Goal: Information Seeking & Learning: Find specific fact

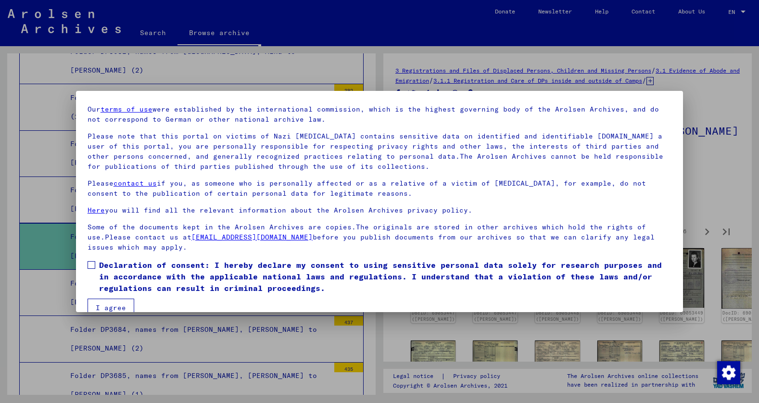
scroll to position [46, 0]
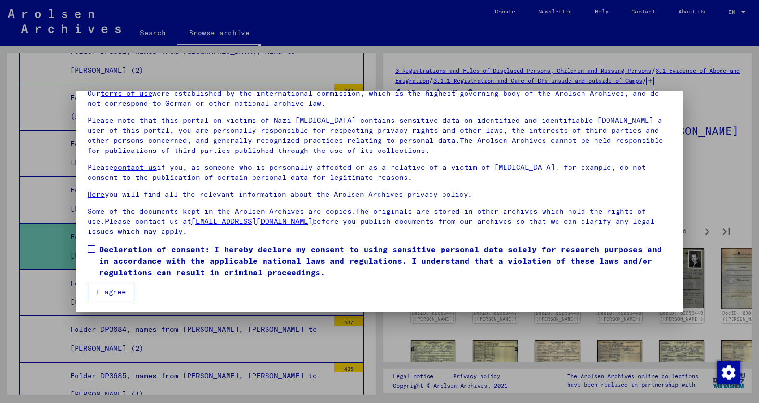
click at [91, 250] on span at bounding box center [92, 249] width 8 height 8
click at [109, 290] on button "I agree" at bounding box center [111, 292] width 47 height 18
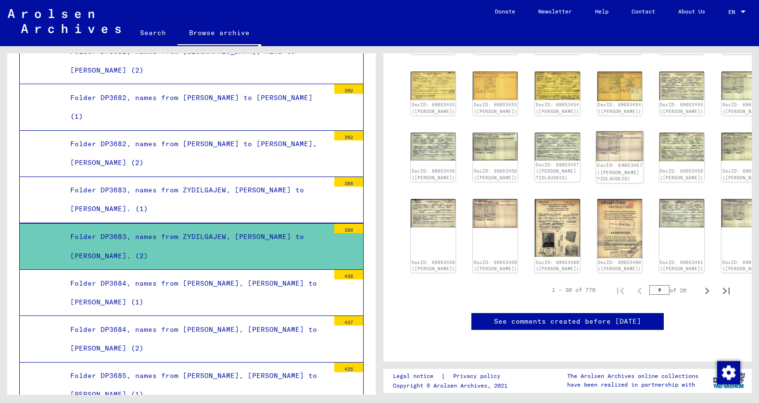
scroll to position [433, 0]
click at [653, 285] on input "*" at bounding box center [660, 290] width 20 height 10
type input "**"
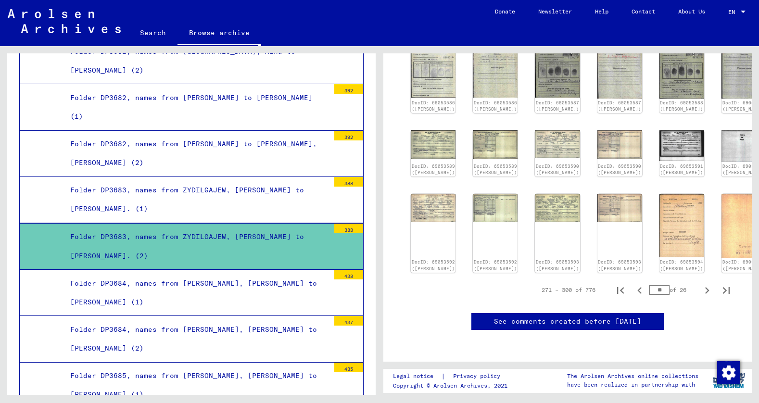
click at [652, 285] on input "**" at bounding box center [660, 290] width 20 height 10
type input "**"
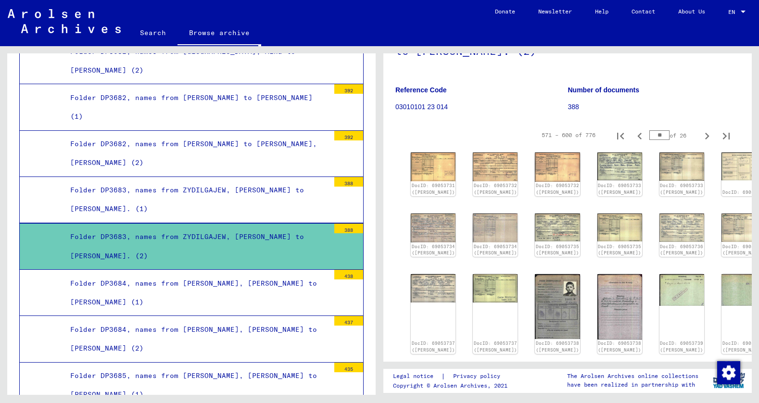
scroll to position [48, 0]
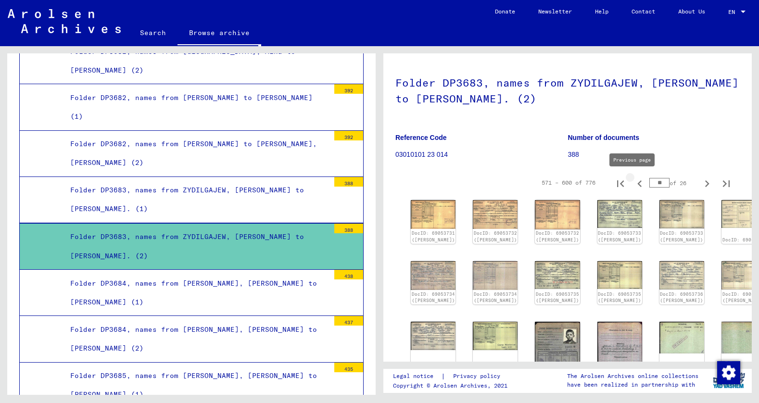
click at [638, 183] on icon "Previous page" at bounding box center [640, 183] width 4 height 7
type input "**"
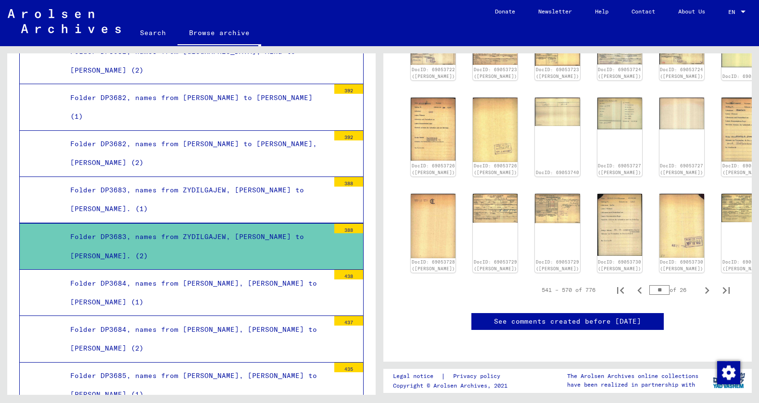
scroll to position [433, 0]
click at [638, 287] on icon "Previous page" at bounding box center [640, 290] width 4 height 7
type input "**"
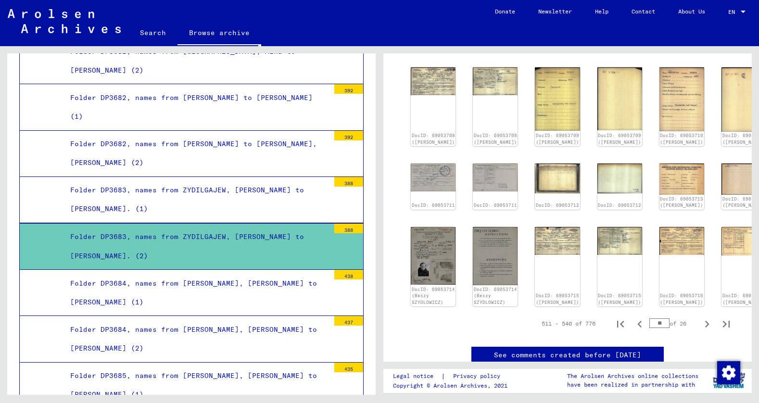
scroll to position [379, 0]
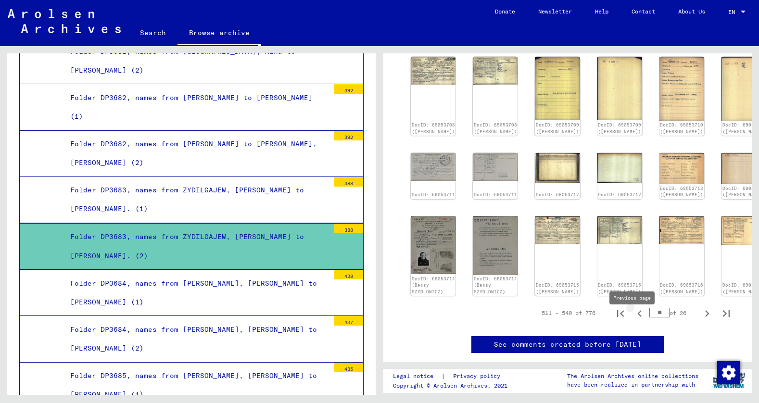
click at [634, 320] on icon "Previous page" at bounding box center [639, 313] width 13 height 13
type input "**"
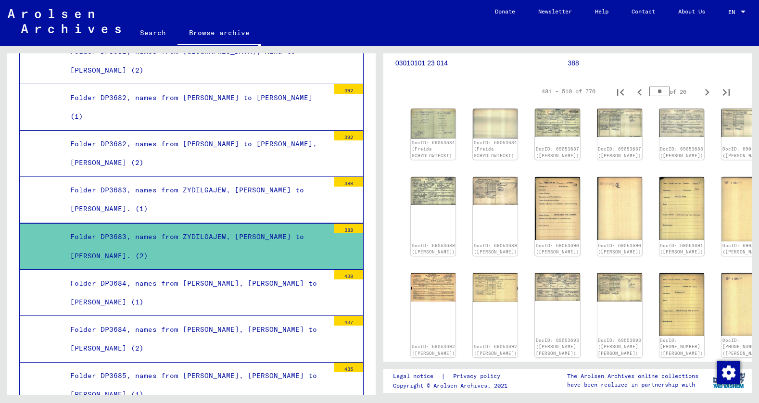
scroll to position [138, 0]
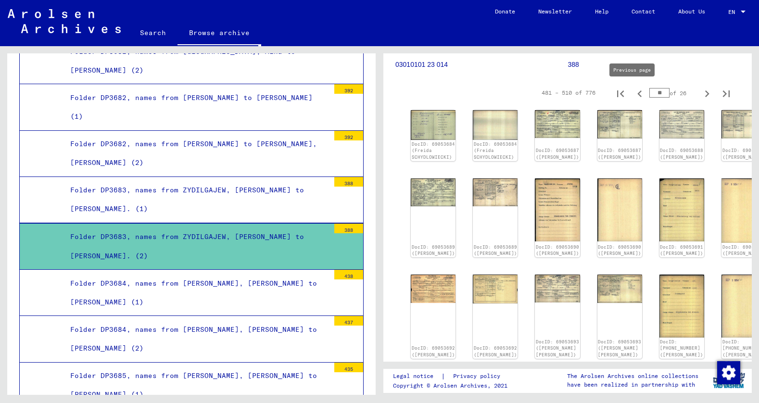
click at [633, 95] on icon "Previous page" at bounding box center [639, 93] width 13 height 13
type input "**"
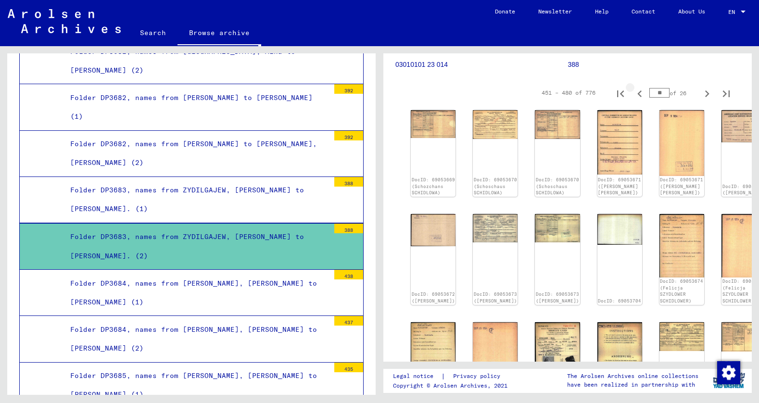
click at [638, 94] on icon "Previous page" at bounding box center [640, 93] width 4 height 7
type input "**"
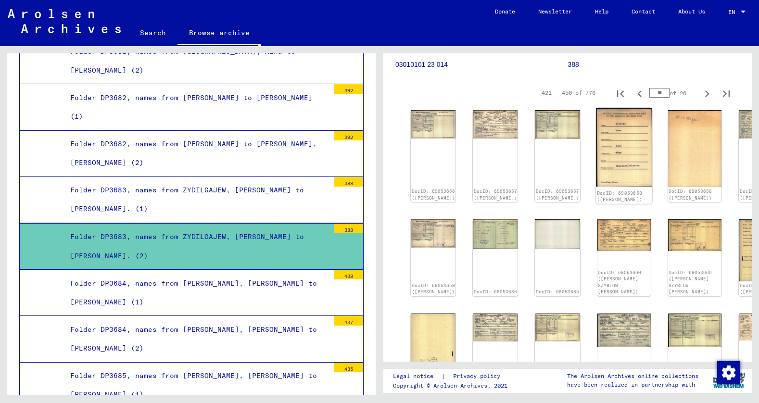
click at [596, 133] on img at bounding box center [624, 147] width 56 height 79
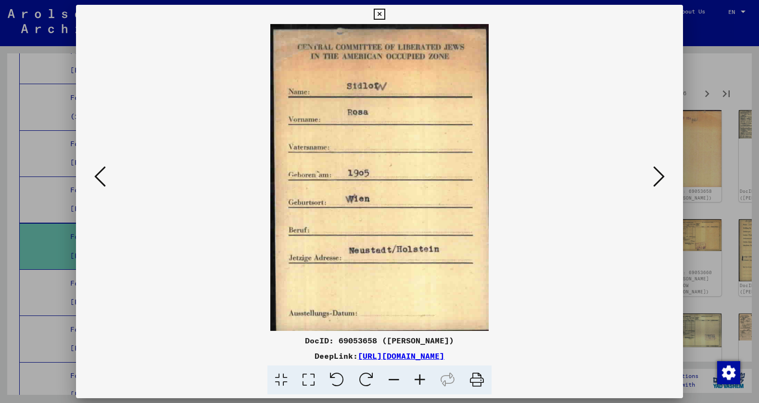
click at [379, 13] on icon at bounding box center [379, 15] width 11 height 12
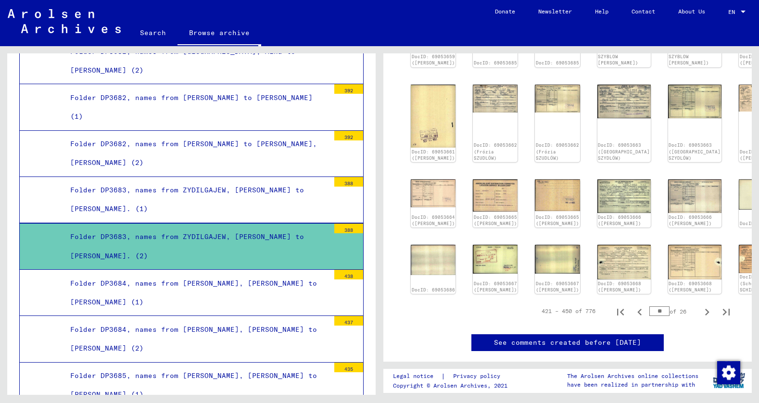
scroll to position [379, 0]
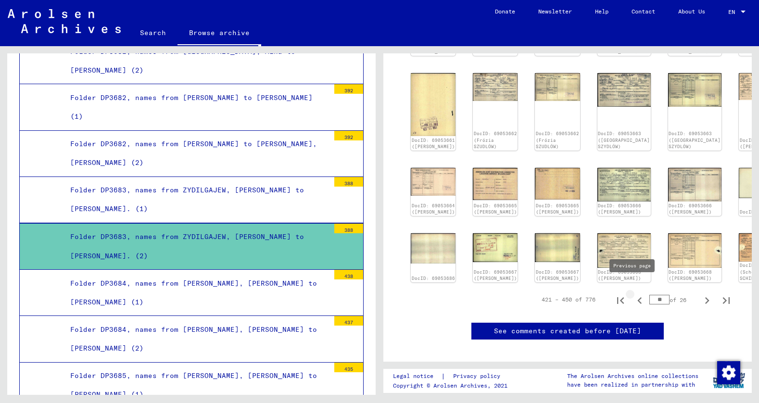
click at [638, 297] on icon "Previous page" at bounding box center [640, 300] width 4 height 7
type input "**"
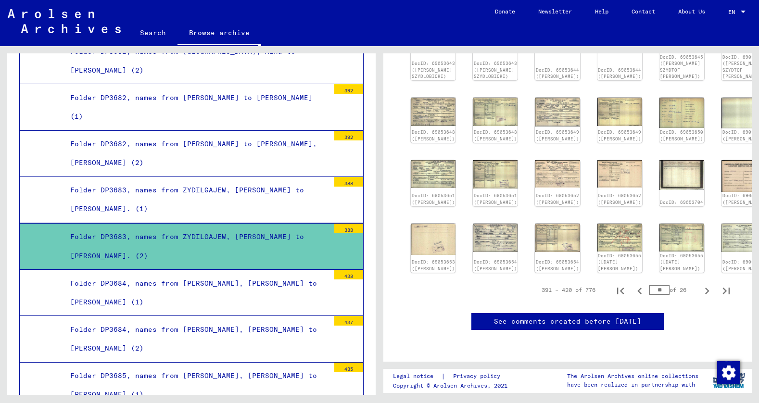
scroll to position [433, 0]
click at [638, 288] on icon "Previous page" at bounding box center [640, 291] width 4 height 7
type input "**"
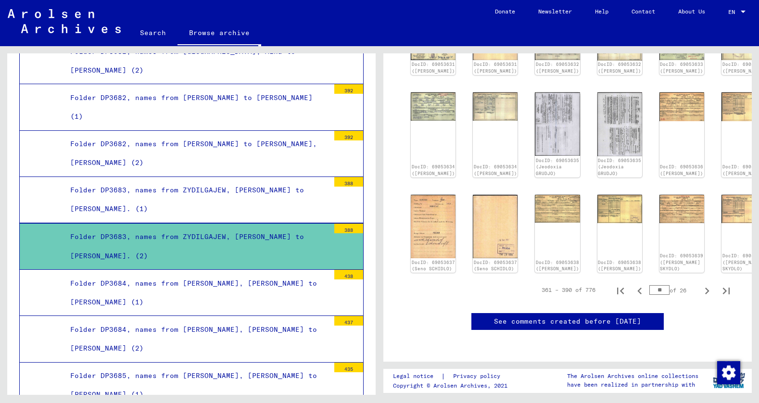
scroll to position [436, 0]
click at [633, 284] on icon "Previous page" at bounding box center [639, 290] width 13 height 13
type input "**"
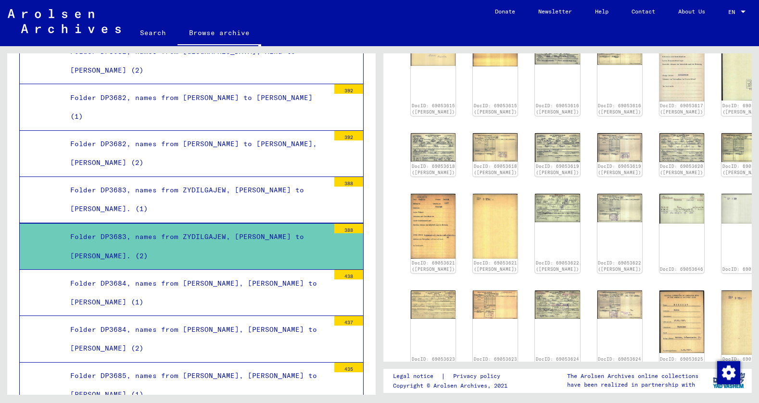
scroll to position [314, 0]
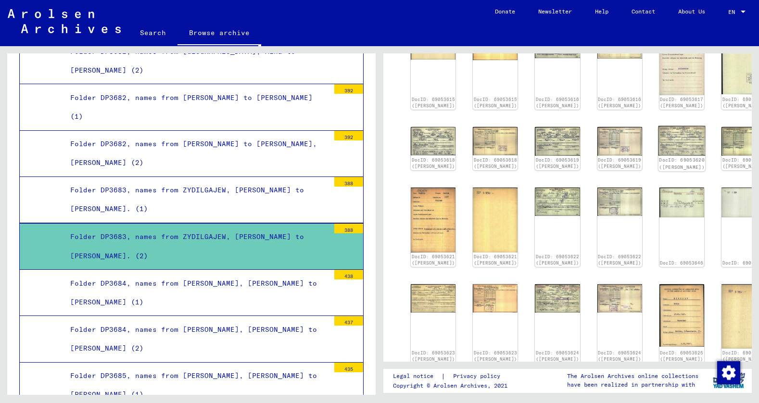
click at [658, 147] on img at bounding box center [681, 141] width 47 height 30
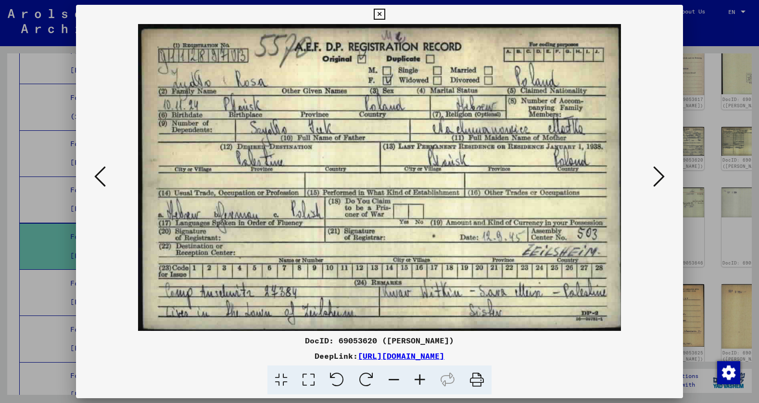
click at [378, 13] on icon at bounding box center [379, 15] width 11 height 12
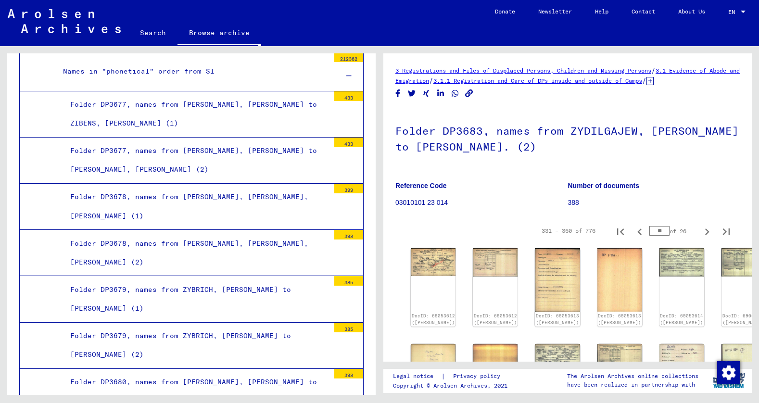
scroll to position [1071, 0]
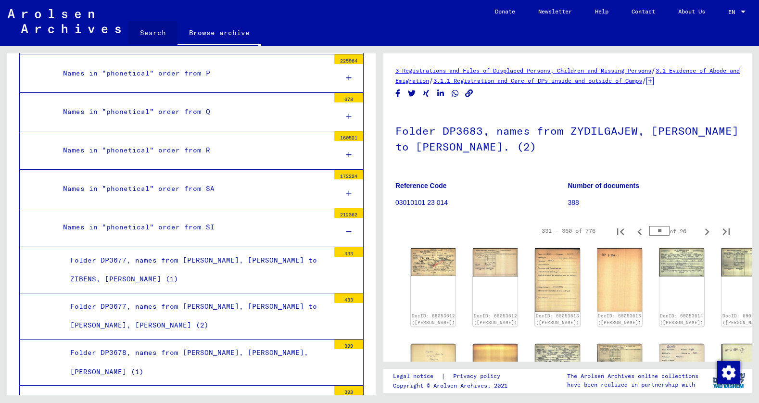
click at [149, 32] on link "Search" at bounding box center [152, 32] width 49 height 23
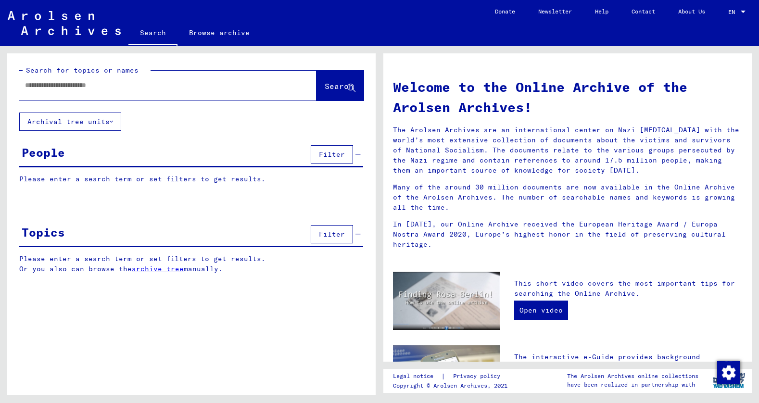
click at [71, 86] on input "text" at bounding box center [156, 85] width 263 height 10
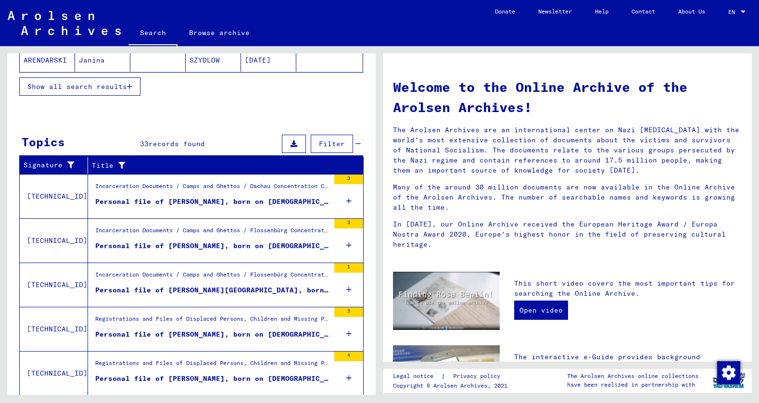
scroll to position [270, 0]
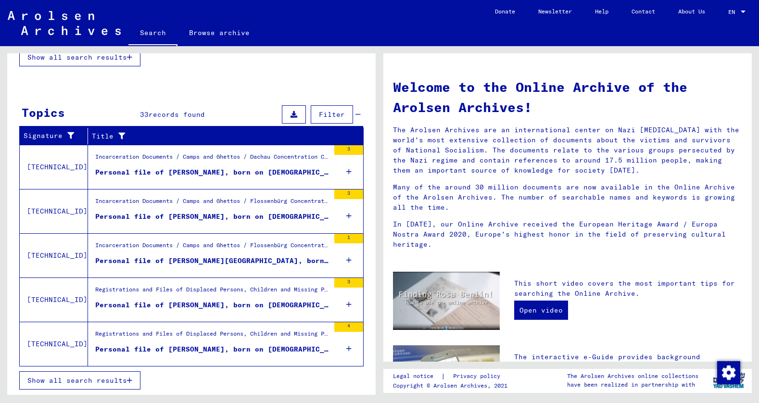
click at [203, 172] on div "Personal file of [PERSON_NAME], born on [DEMOGRAPHIC_DATA]" at bounding box center [212, 172] width 234 height 10
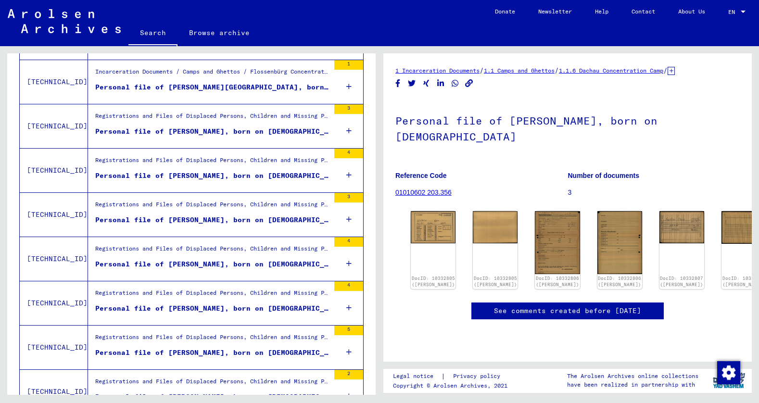
scroll to position [48, 0]
click at [433, 209] on img at bounding box center [433, 226] width 47 height 34
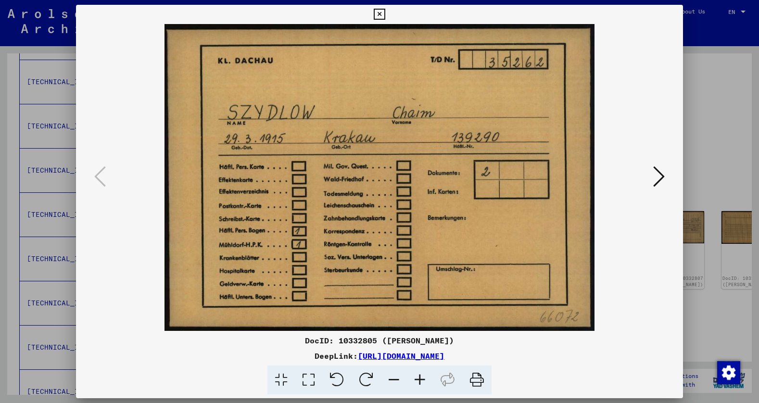
drag, startPoint x: 379, startPoint y: 14, endPoint x: 408, endPoint y: 43, distance: 40.5
click at [379, 14] on icon at bounding box center [379, 15] width 11 height 12
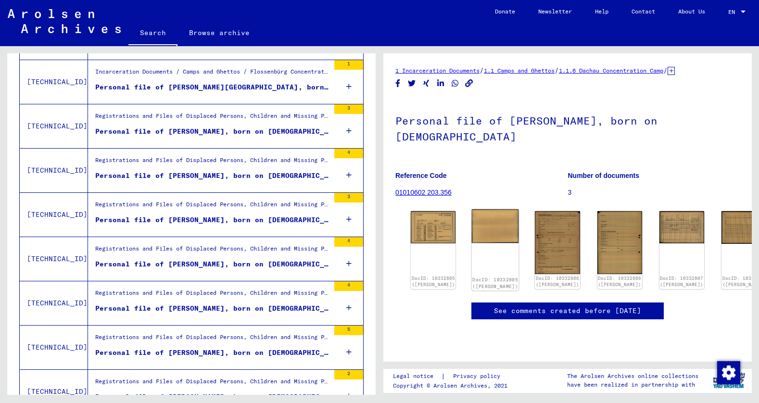
click at [479, 209] on img at bounding box center [495, 226] width 47 height 34
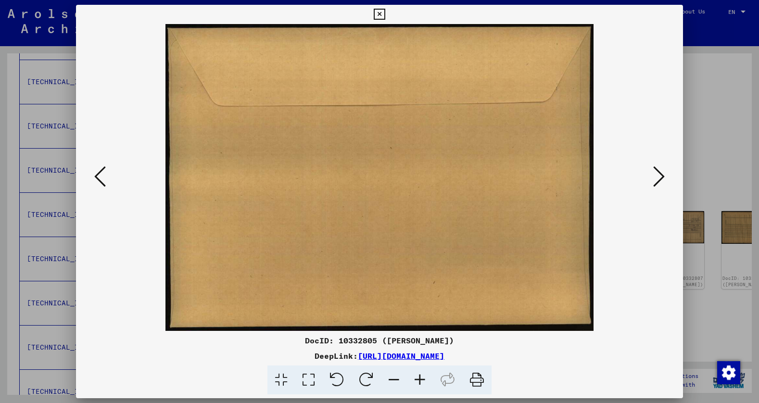
click at [379, 14] on icon at bounding box center [379, 15] width 11 height 12
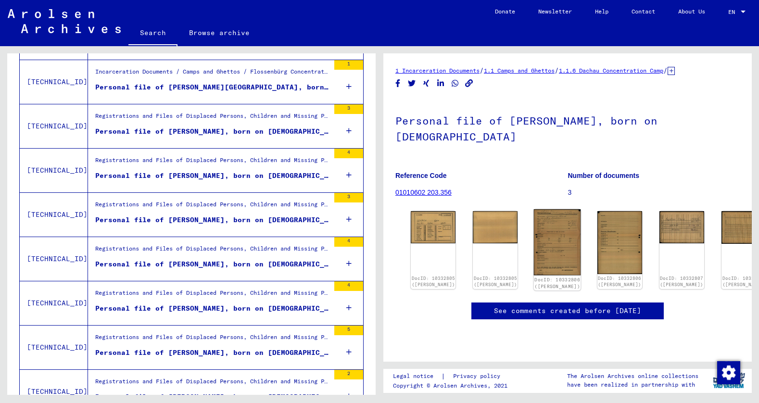
click at [534, 209] on img at bounding box center [557, 242] width 47 height 66
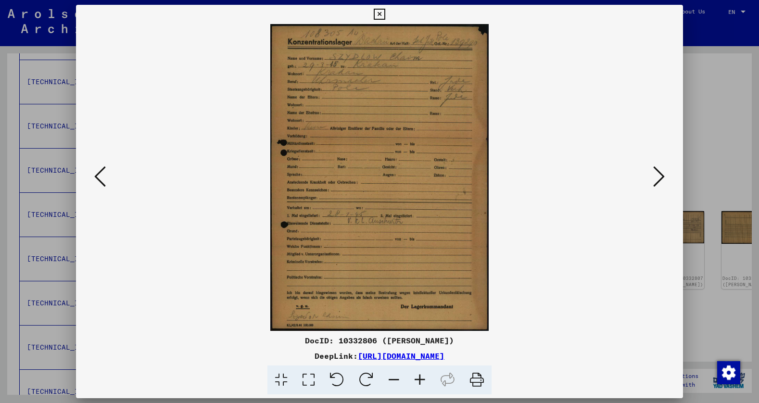
click at [421, 379] on icon at bounding box center [420, 380] width 26 height 29
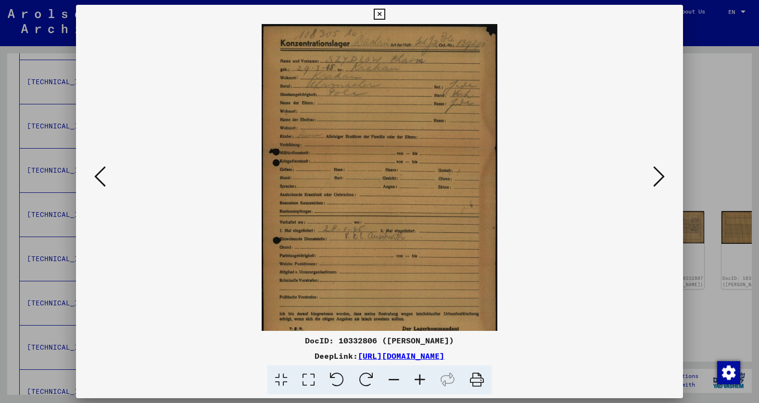
click at [421, 379] on icon at bounding box center [420, 380] width 26 height 29
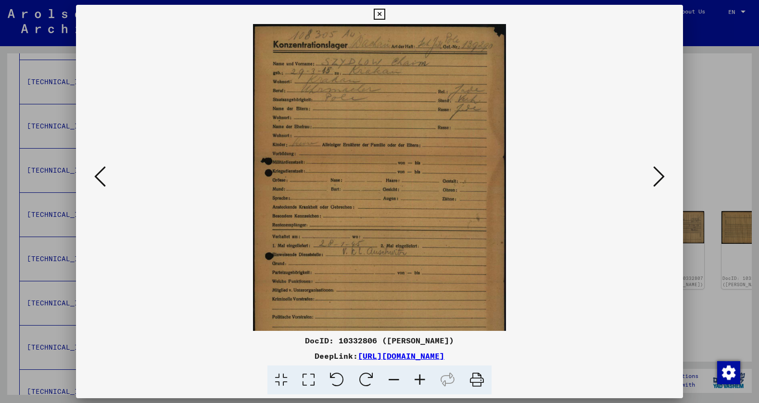
click at [421, 379] on icon at bounding box center [420, 380] width 26 height 29
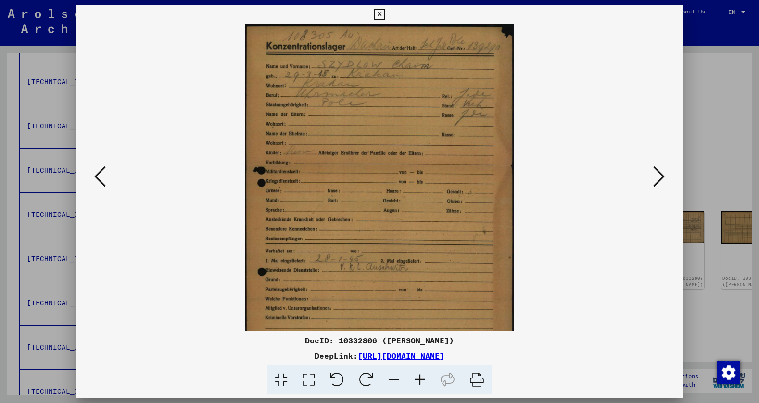
click at [421, 379] on icon at bounding box center [420, 380] width 26 height 29
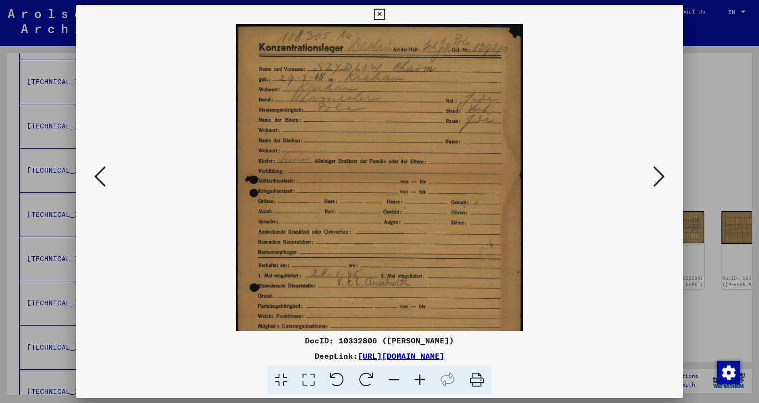
click at [421, 379] on icon at bounding box center [420, 380] width 26 height 29
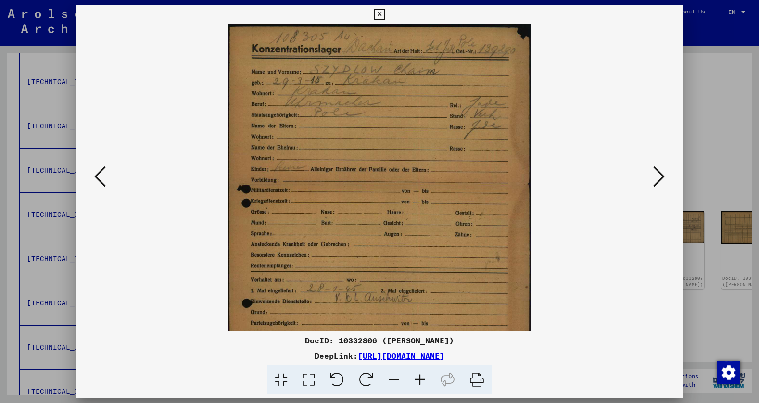
click at [421, 379] on icon at bounding box center [420, 380] width 26 height 29
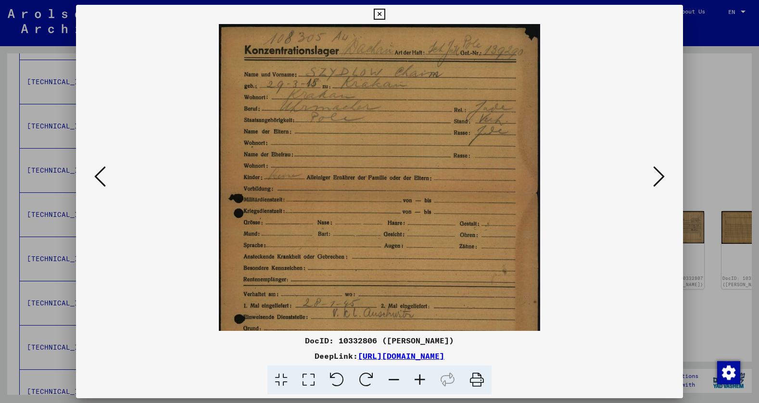
click at [421, 379] on icon at bounding box center [420, 380] width 26 height 29
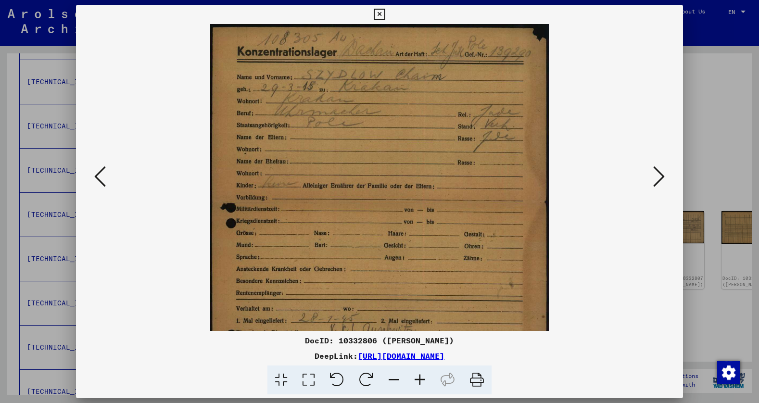
click at [421, 379] on icon at bounding box center [420, 380] width 26 height 29
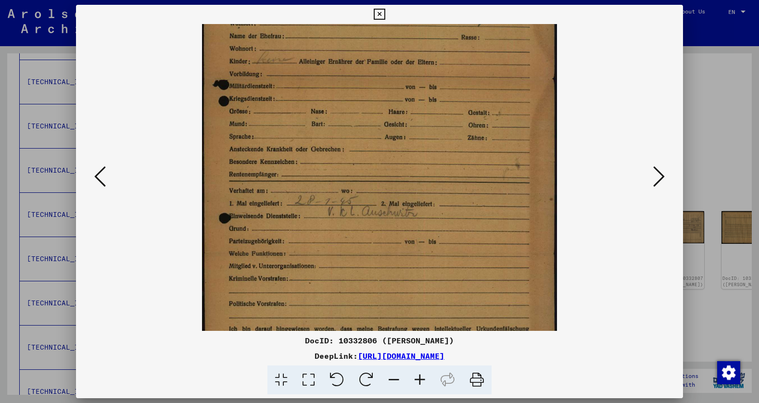
scroll to position [170, 0]
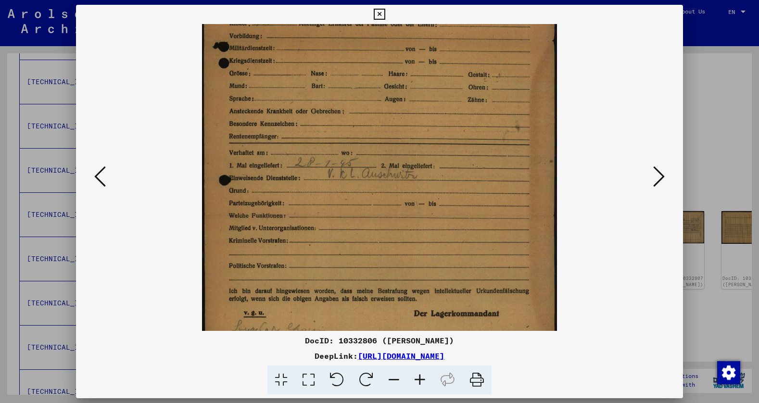
drag, startPoint x: 383, startPoint y: 250, endPoint x: 371, endPoint y: 80, distance: 170.8
click at [371, 80] on img at bounding box center [380, 103] width 356 height 499
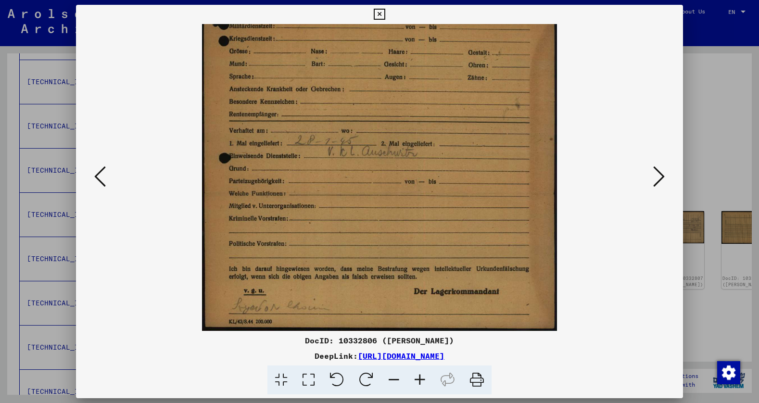
drag, startPoint x: 370, startPoint y: 252, endPoint x: 367, endPoint y: 101, distance: 150.6
click at [367, 101] on img at bounding box center [380, 81] width 356 height 499
drag, startPoint x: 380, startPoint y: 13, endPoint x: 402, endPoint y: 63, distance: 54.3
click at [380, 13] on icon at bounding box center [379, 15] width 11 height 12
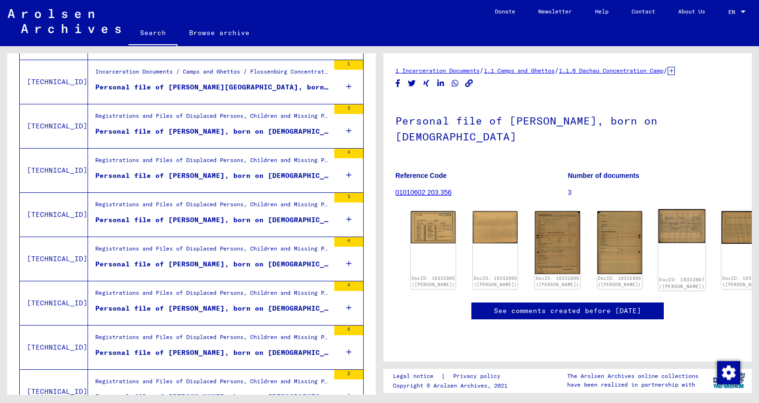
click at [658, 209] on img at bounding box center [681, 226] width 47 height 34
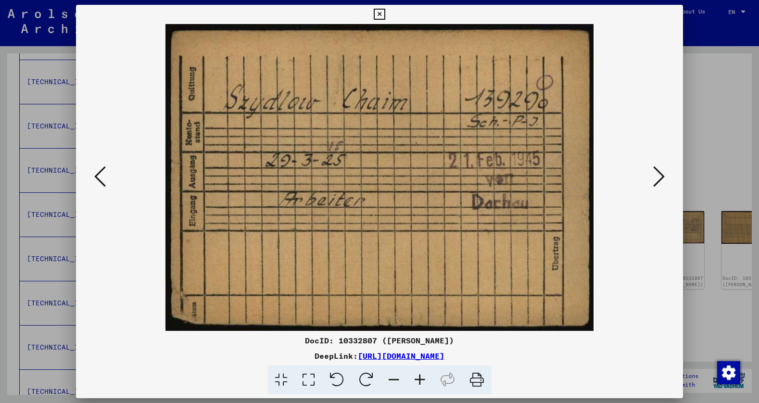
click at [379, 13] on icon at bounding box center [379, 15] width 11 height 12
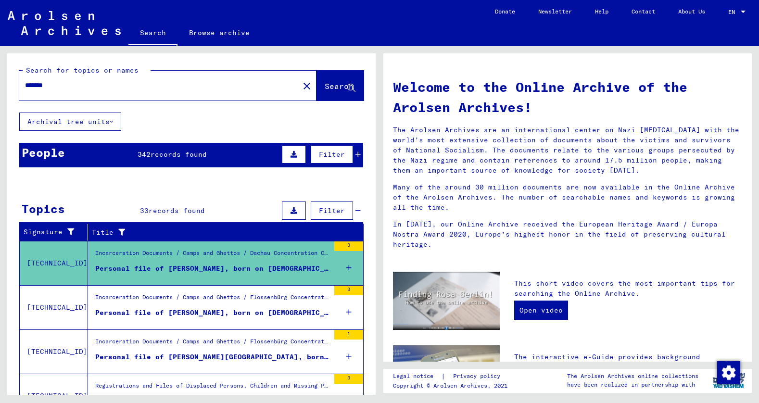
drag, startPoint x: 109, startPoint y: 86, endPoint x: -6, endPoint y: 87, distance: 115.0
click at [0, 87] on html "Search Browse archive Donate Newsletter Help Contact About Us Search Browse arc…" at bounding box center [379, 201] width 759 height 403
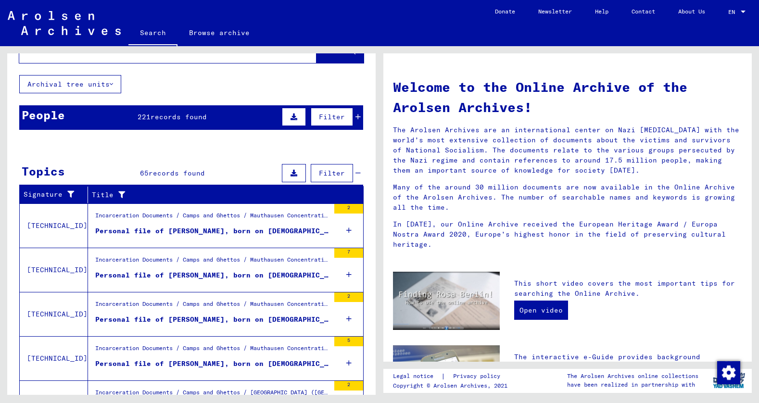
scroll to position [96, 0]
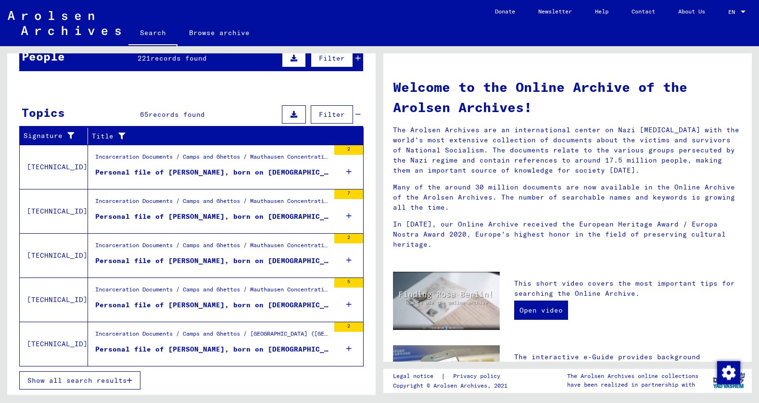
click at [112, 380] on span "Show all search results" at bounding box center [77, 380] width 100 height 9
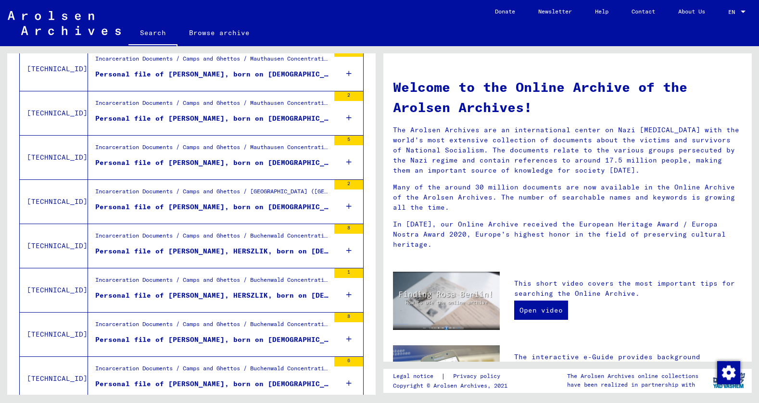
scroll to position [0, 0]
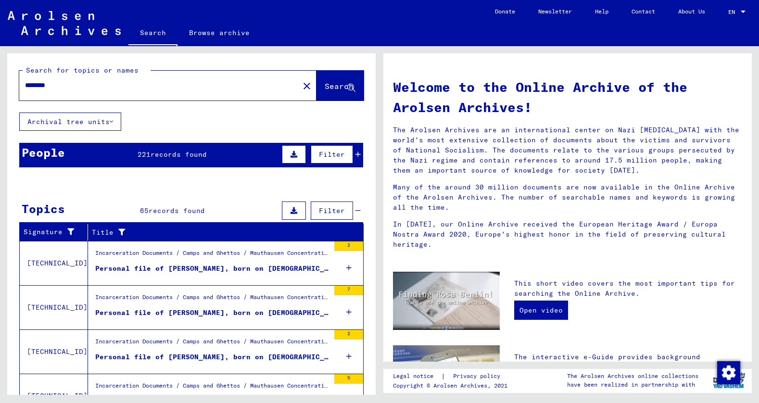
drag, startPoint x: 72, startPoint y: 86, endPoint x: 17, endPoint y: 85, distance: 54.9
click at [17, 85] on div "Search for topics or names ******** close Search" at bounding box center [191, 82] width 369 height 59
type input "*******"
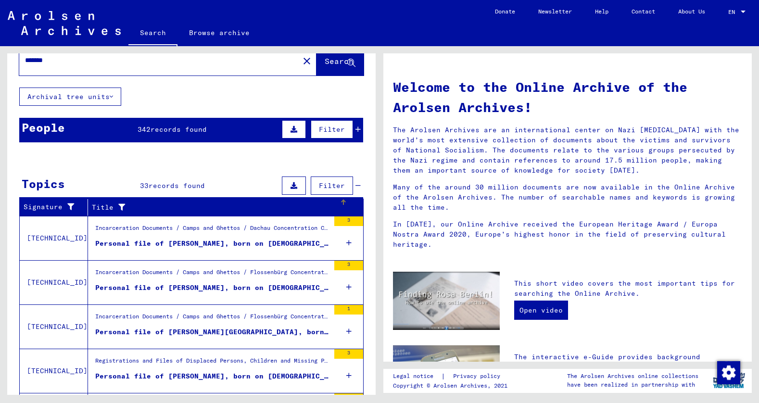
scroll to position [96, 0]
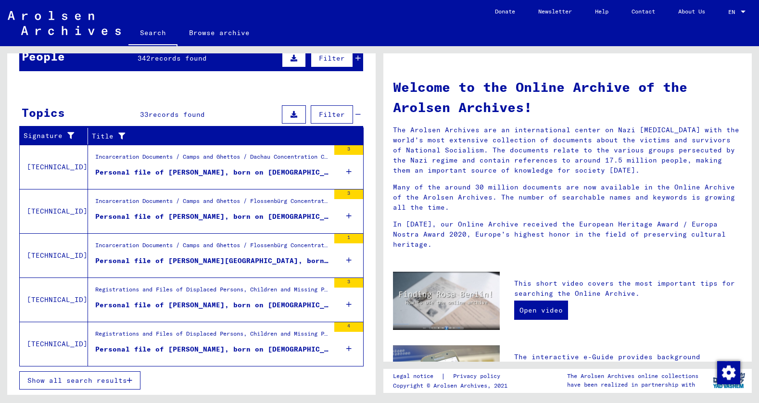
click at [118, 379] on span "Show all search results" at bounding box center [77, 380] width 100 height 9
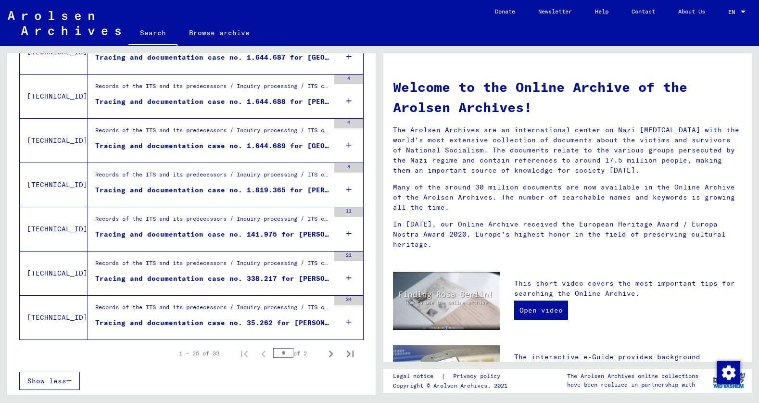
scroll to position [1009, 0]
click at [324, 353] on icon "Next page" at bounding box center [330, 353] width 13 height 13
type input "*"
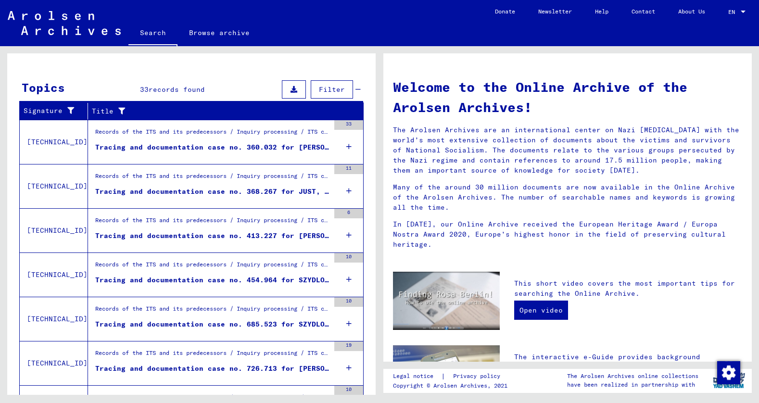
scroll to position [160, 0]
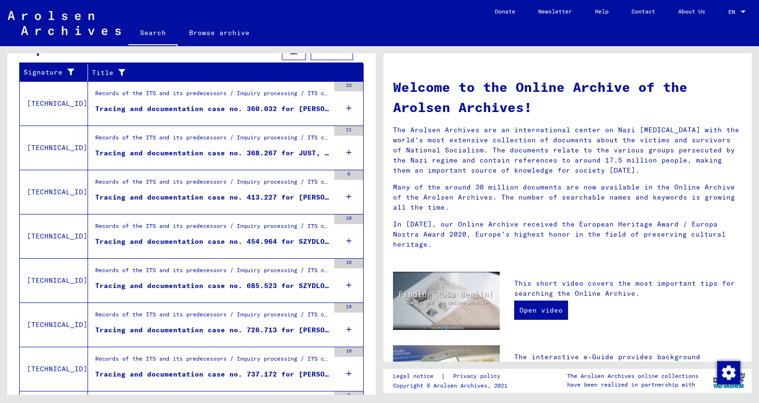
click at [204, 196] on div "Tracing and documentation case no. 413.227 for [PERSON_NAME] born [DEMOGRAPHIC_…" at bounding box center [212, 197] width 234 height 10
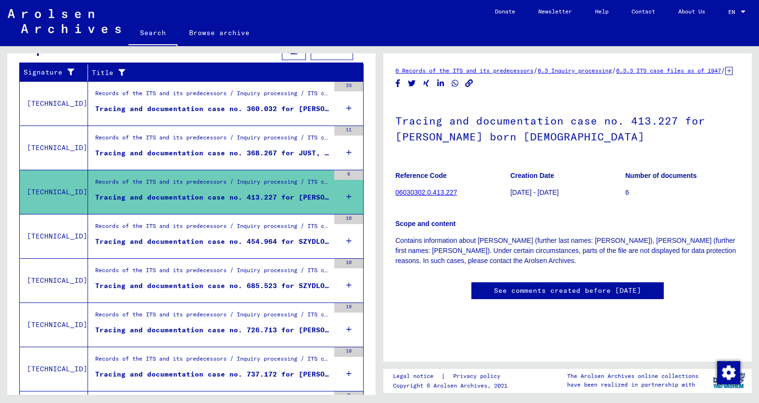
scroll to position [48, 0]
click at [442, 189] on link "06030302.0.413.227" at bounding box center [427, 193] width 62 height 8
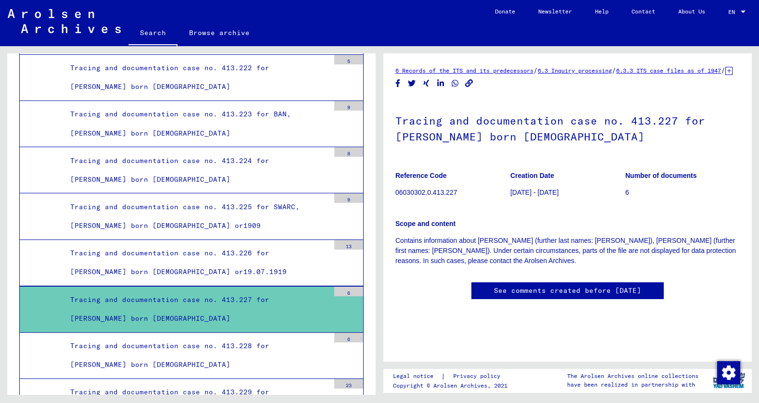
click at [726, 75] on icon at bounding box center [729, 71] width 7 height 8
